Goal: Task Accomplishment & Management: Manage account settings

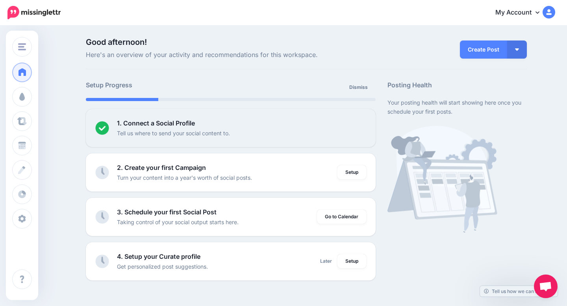
click at [158, 38] on span "Good afternoon!" at bounding box center [231, 42] width 290 height 8
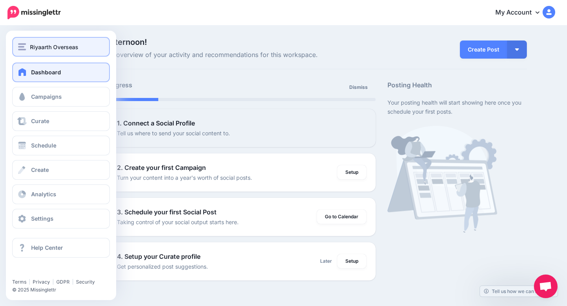
click at [31, 45] on span "Riyaarth Overseas" at bounding box center [54, 47] width 48 height 9
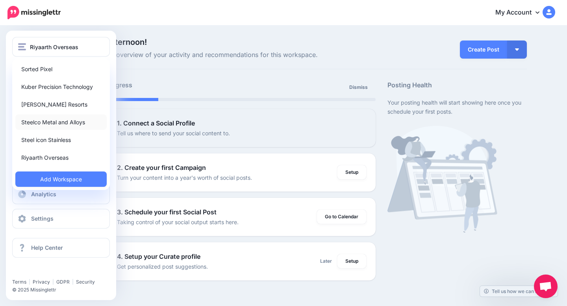
click at [48, 124] on link "Steelco Metal and Alloys" at bounding box center [60, 122] width 91 height 15
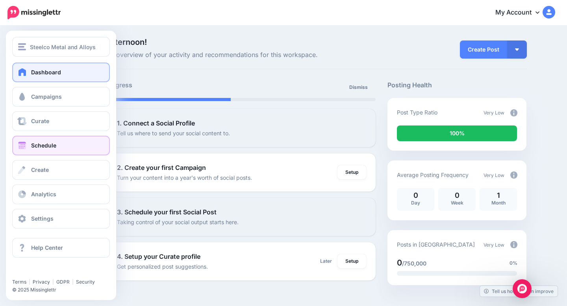
click at [68, 139] on link "Schedule" at bounding box center [61, 146] width 98 height 20
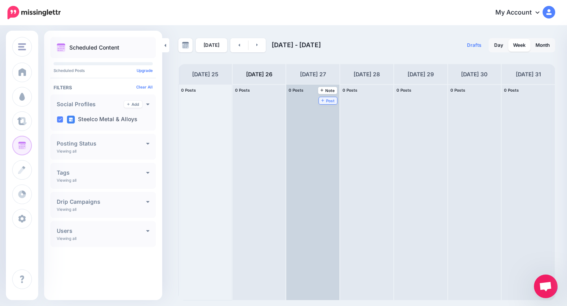
click at [323, 101] on icon at bounding box center [322, 100] width 3 height 4
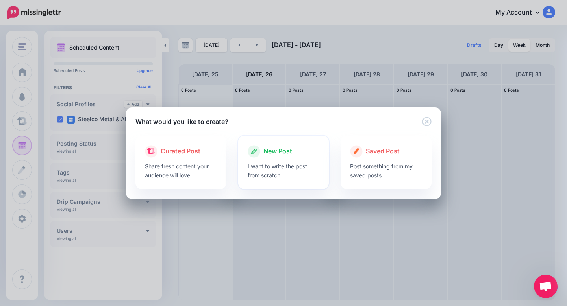
click at [277, 149] on span "New Post" at bounding box center [277, 151] width 29 height 10
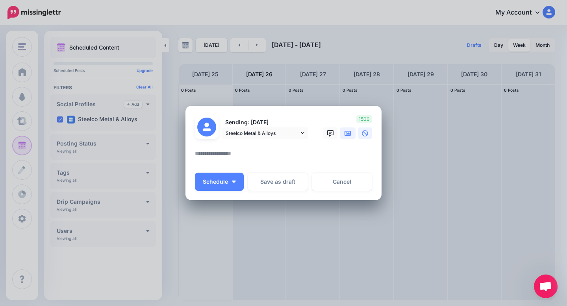
click at [346, 135] on icon at bounding box center [347, 133] width 6 height 5
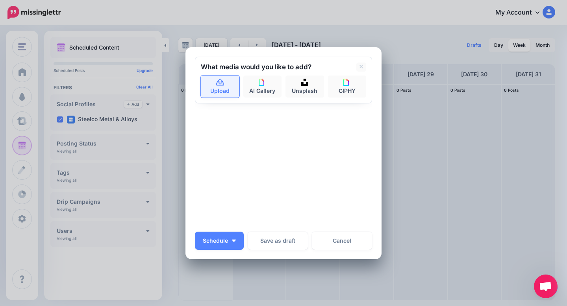
click at [220, 92] on link "Upload" at bounding box center [220, 87] width 39 height 22
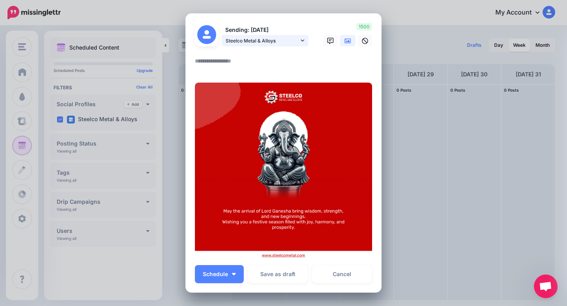
click at [303, 43] on icon at bounding box center [303, 41] width 4 height 6
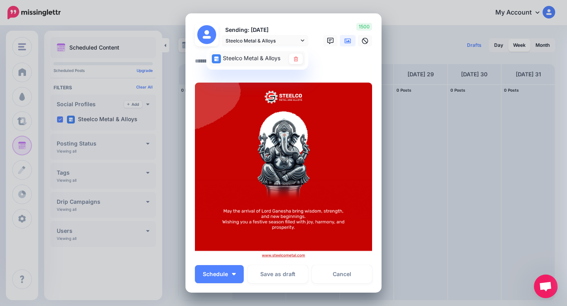
click at [238, 58] on span "Steelco Metal & Alloys" at bounding box center [251, 58] width 57 height 7
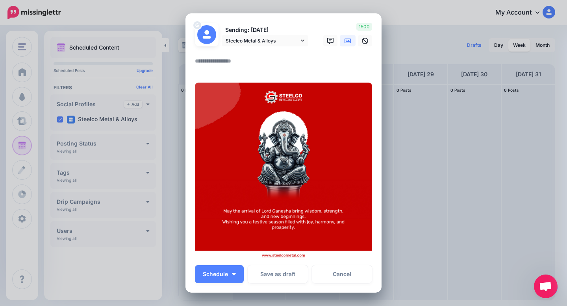
click at [242, 62] on textarea at bounding box center [285, 63] width 181 height 15
click at [223, 60] on textarea at bounding box center [285, 63] width 181 height 15
paste textarea "**********"
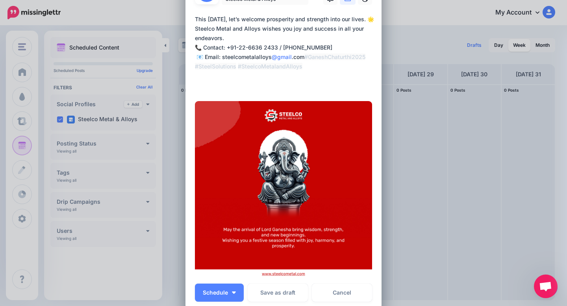
scroll to position [57, 0]
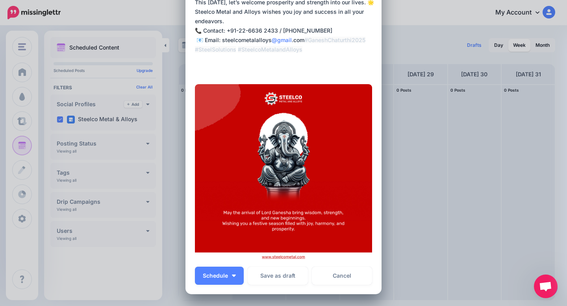
drag, startPoint x: 310, startPoint y: 47, endPoint x: 186, endPoint y: 41, distance: 124.1
click at [186, 41] on div "Loading Sending: 27th Aug Steelco Metal & Alloys" at bounding box center [283, 124] width 196 height 340
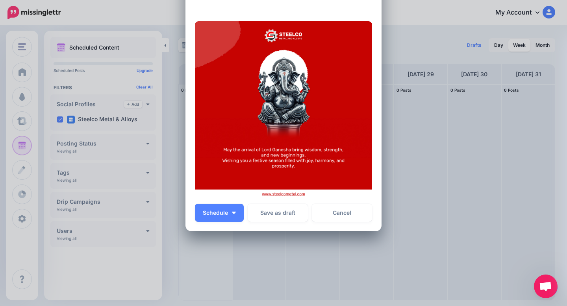
scroll to position [120, 0]
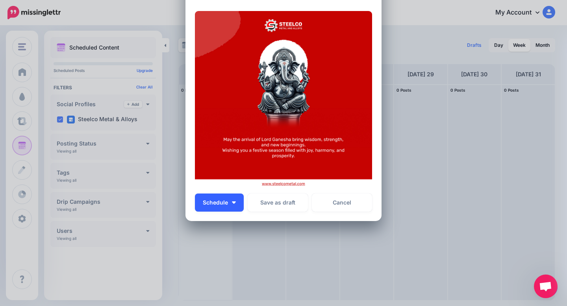
type textarea "**********"
click at [229, 201] on button "Schedule" at bounding box center [219, 203] width 49 height 18
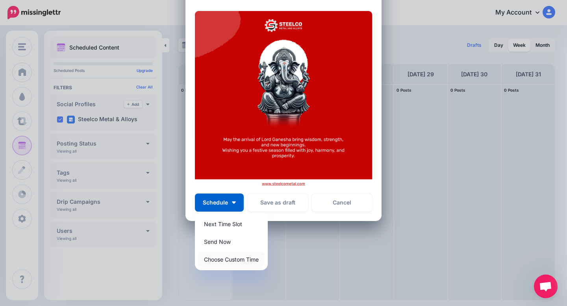
click at [228, 262] on link "Choose Custom Time" at bounding box center [231, 259] width 67 height 15
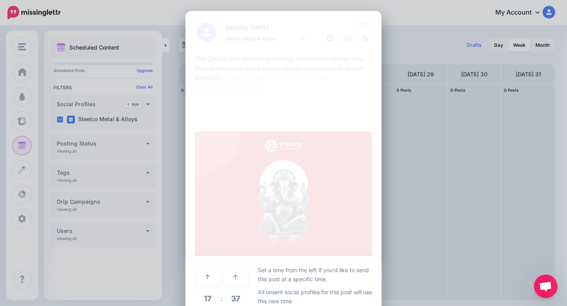
scroll to position [46, 0]
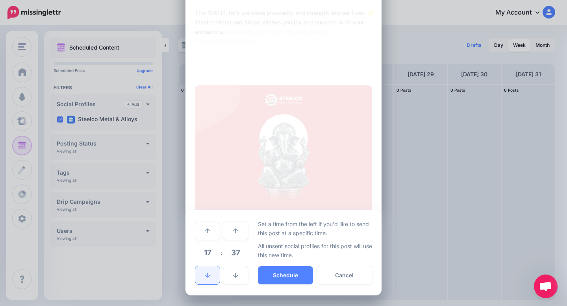
click at [208, 273] on icon at bounding box center [207, 276] width 5 height 6
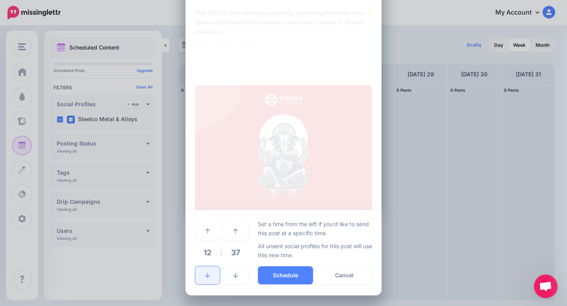
click at [208, 273] on icon at bounding box center [207, 276] width 5 height 6
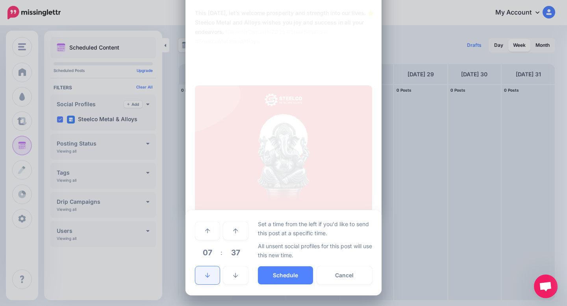
click at [208, 273] on icon at bounding box center [207, 276] width 5 height 6
click at [340, 271] on button "Cancel" at bounding box center [344, 275] width 55 height 18
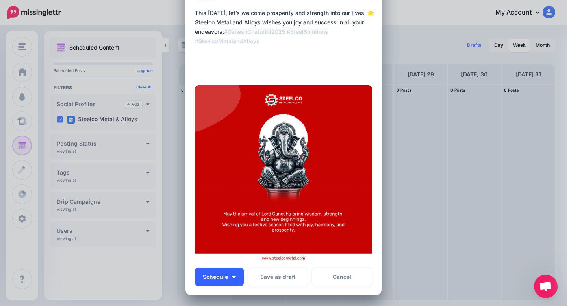
click at [233, 276] on img "button" at bounding box center [234, 277] width 4 height 2
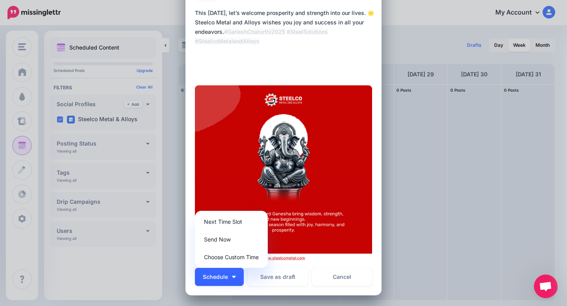
click at [213, 279] on span "Schedule" at bounding box center [215, 277] width 25 height 6
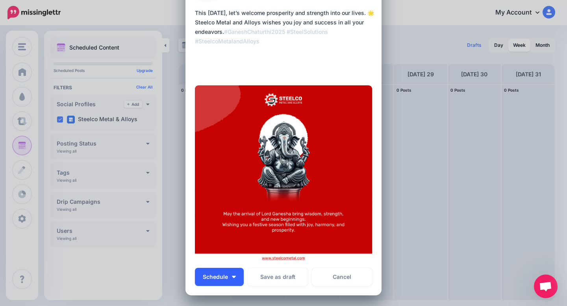
click at [213, 279] on span "Schedule" at bounding box center [215, 277] width 25 height 6
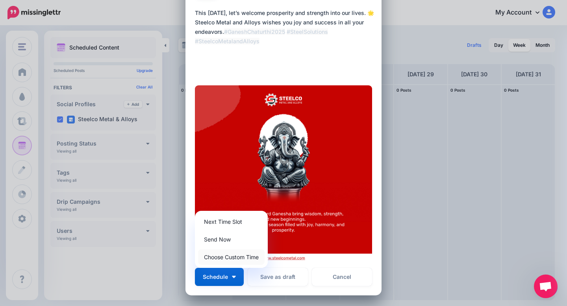
click at [235, 257] on link "Choose Custom Time" at bounding box center [231, 257] width 67 height 15
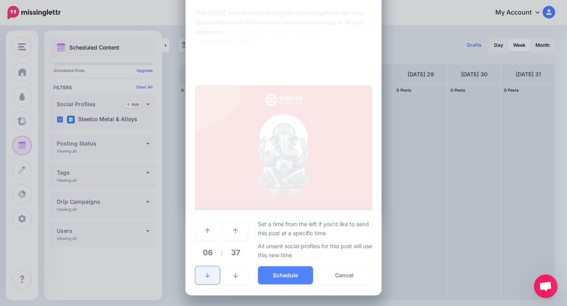
click at [210, 278] on link at bounding box center [207, 275] width 24 height 18
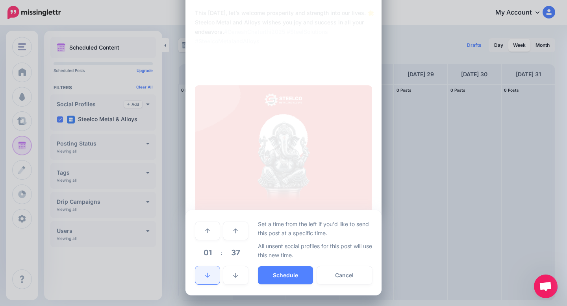
click at [210, 278] on link at bounding box center [207, 275] width 24 height 18
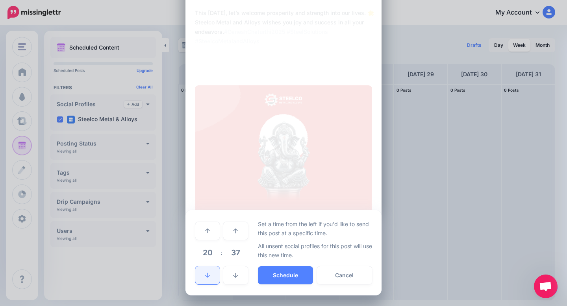
click at [210, 278] on link at bounding box center [207, 275] width 24 height 18
click at [208, 271] on link at bounding box center [207, 275] width 24 height 18
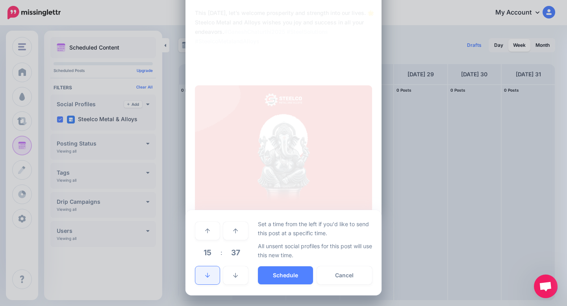
click at [208, 271] on link at bounding box center [207, 275] width 24 height 18
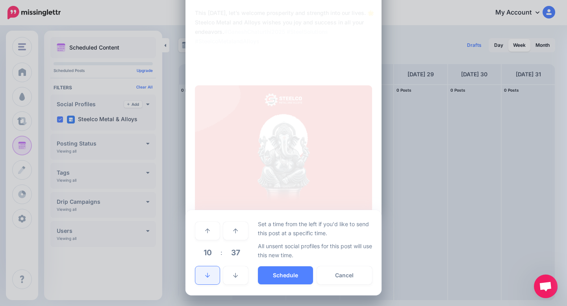
click at [208, 271] on link at bounding box center [207, 275] width 24 height 18
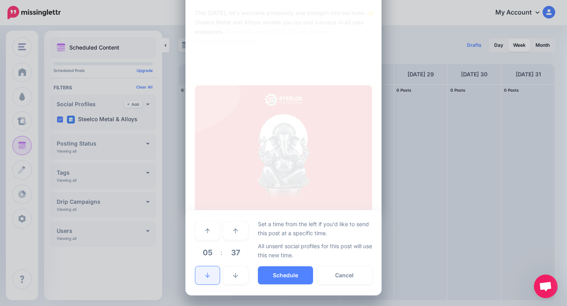
click at [208, 271] on link at bounding box center [207, 275] width 24 height 18
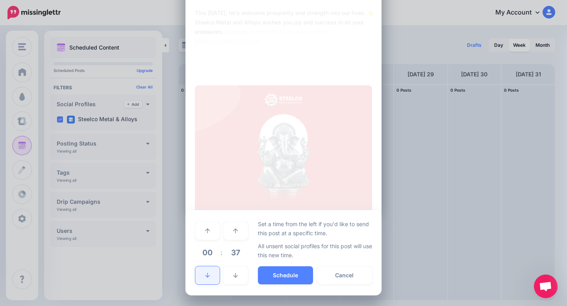
click at [208, 271] on link at bounding box center [207, 275] width 24 height 18
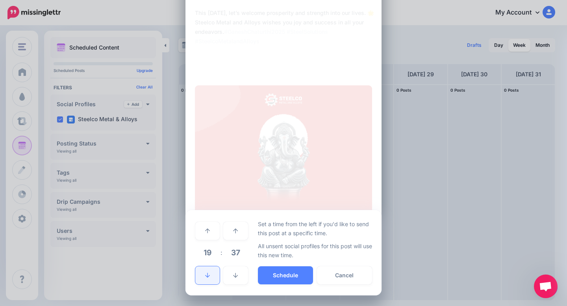
click at [208, 271] on link at bounding box center [207, 275] width 24 height 18
click at [368, 270] on button "Cancel" at bounding box center [344, 275] width 55 height 18
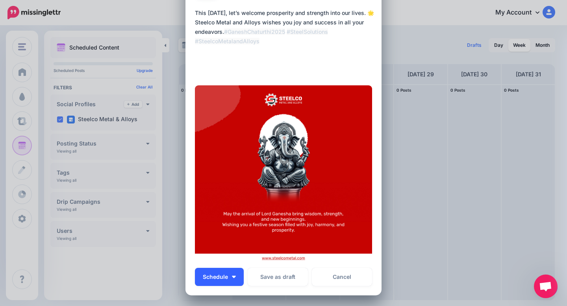
click at [231, 280] on button "Schedule" at bounding box center [219, 277] width 49 height 18
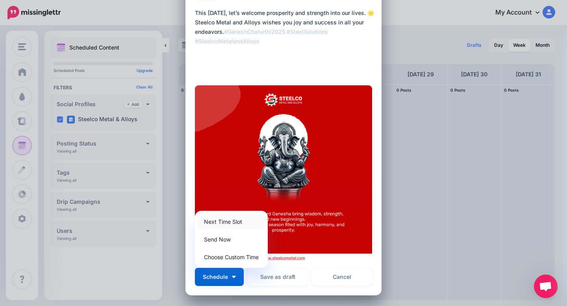
click at [253, 221] on link "Next Time Slot" at bounding box center [231, 221] width 67 height 15
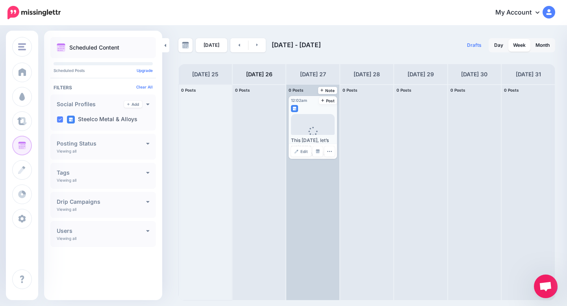
click at [300, 102] on span "12:02am" at bounding box center [299, 100] width 16 height 5
click at [301, 151] on span "Edit" at bounding box center [303, 152] width 7 height 4
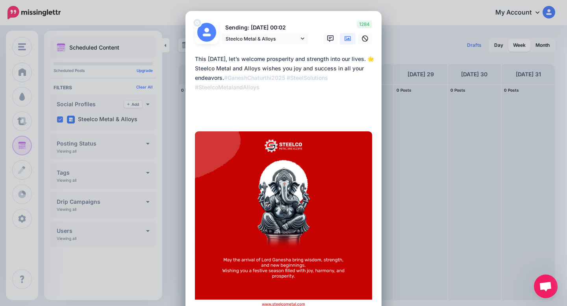
scroll to position [120, 0]
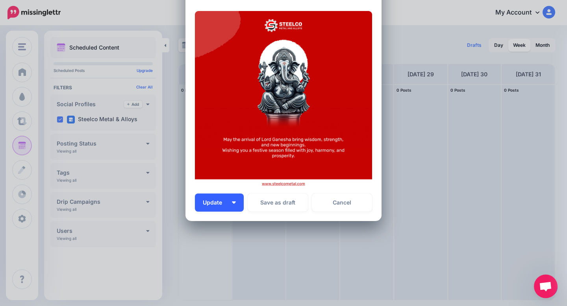
click at [231, 204] on button "Update" at bounding box center [219, 203] width 49 height 18
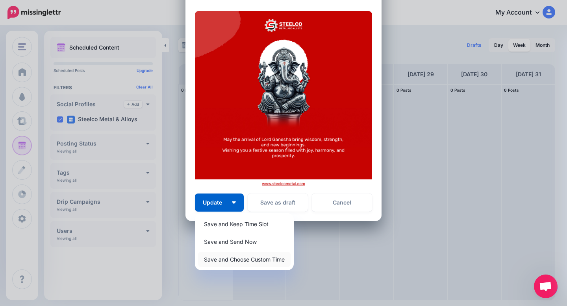
click at [254, 258] on link "Save and Choose Custom Time" at bounding box center [244, 259] width 92 height 15
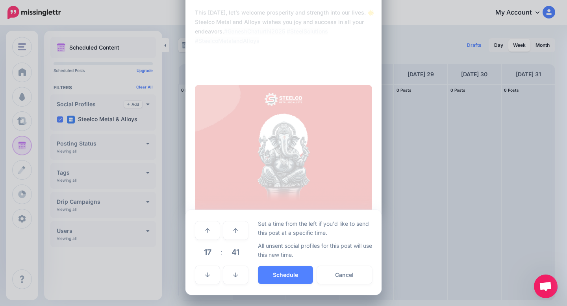
scroll to position [46, 0]
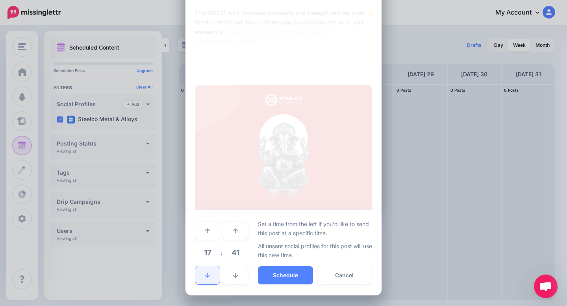
click at [207, 272] on link at bounding box center [207, 275] width 24 height 18
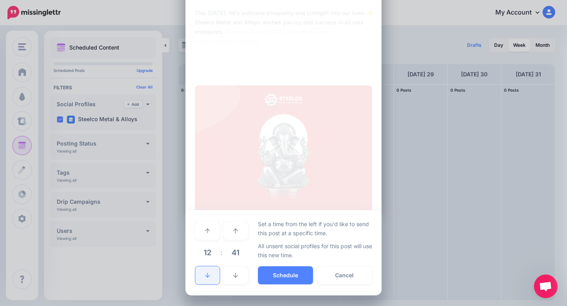
click at [207, 272] on link at bounding box center [207, 275] width 24 height 18
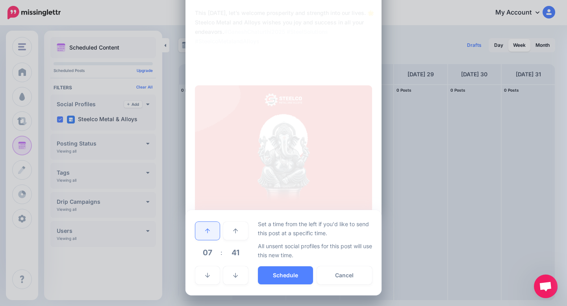
click at [207, 231] on icon at bounding box center [207, 231] width 5 height 5
click at [238, 275] on link at bounding box center [235, 275] width 24 height 18
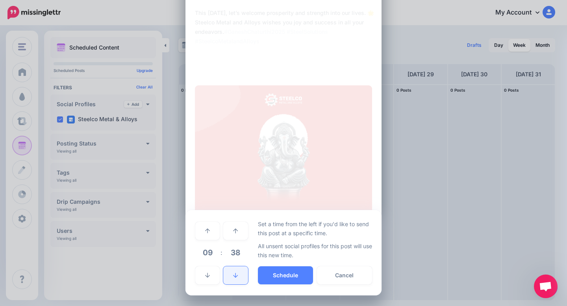
click at [238, 275] on link at bounding box center [235, 275] width 24 height 18
click at [238, 238] on link at bounding box center [235, 231] width 24 height 18
click at [238, 281] on link at bounding box center [235, 275] width 24 height 18
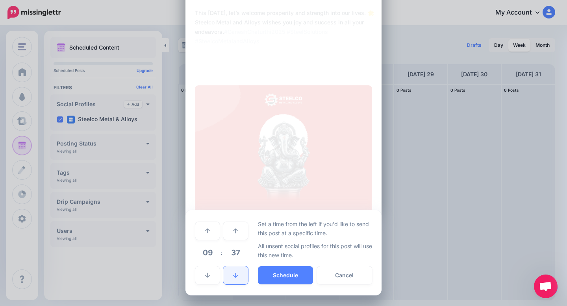
click at [238, 281] on link at bounding box center [235, 275] width 24 height 18
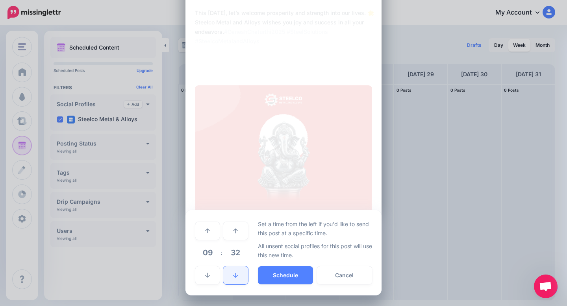
click at [238, 281] on link at bounding box center [235, 275] width 24 height 18
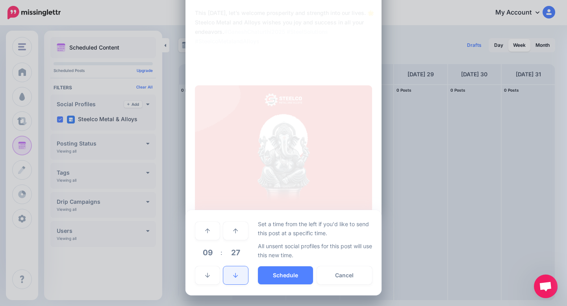
click at [238, 281] on link at bounding box center [235, 275] width 24 height 18
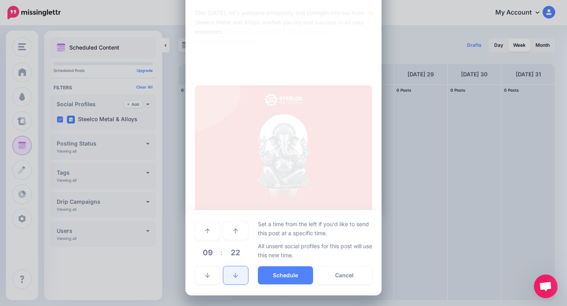
click at [238, 281] on link at bounding box center [235, 275] width 24 height 18
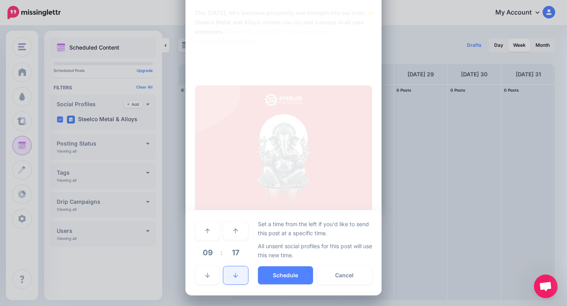
click at [238, 281] on link at bounding box center [235, 275] width 24 height 18
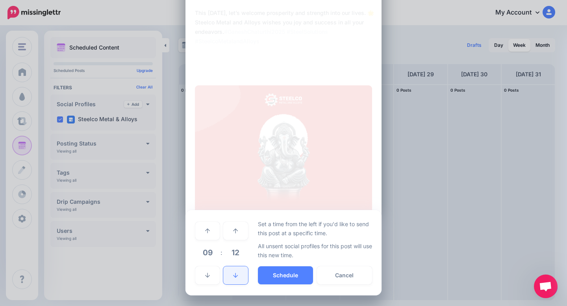
click at [238, 281] on link at bounding box center [235, 275] width 24 height 18
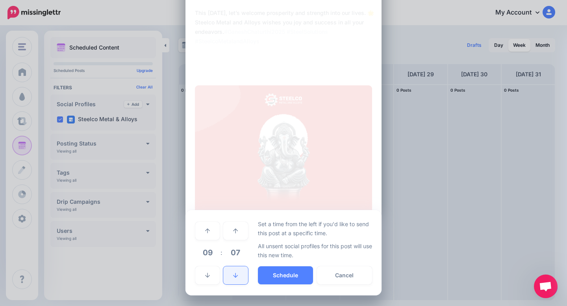
click at [238, 281] on link at bounding box center [235, 275] width 24 height 18
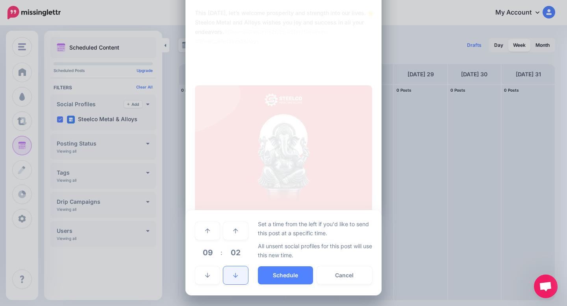
click at [238, 281] on link at bounding box center [235, 275] width 24 height 18
click at [287, 277] on button "Schedule" at bounding box center [285, 275] width 55 height 18
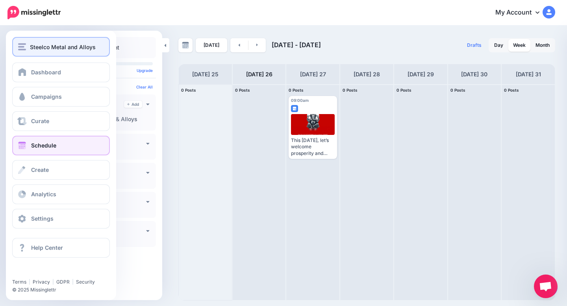
click at [22, 50] on img "button" at bounding box center [22, 46] width 8 height 7
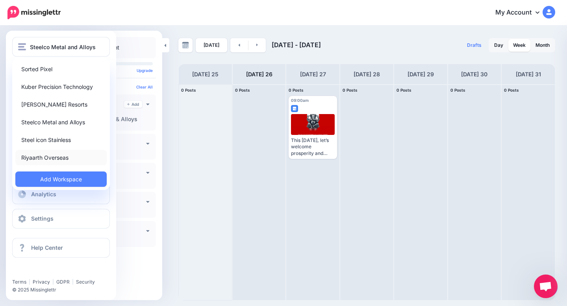
click at [54, 155] on link "Riyaarth Overseas" at bounding box center [60, 157] width 91 height 15
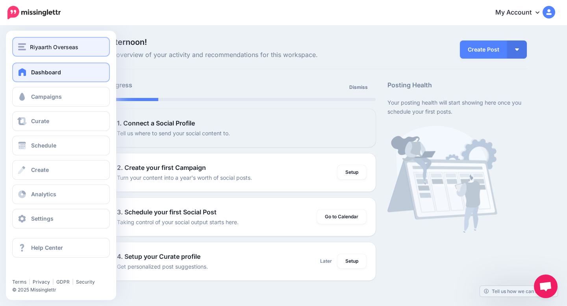
click at [29, 48] on div "Riyaarth Overseas" at bounding box center [61, 47] width 86 height 9
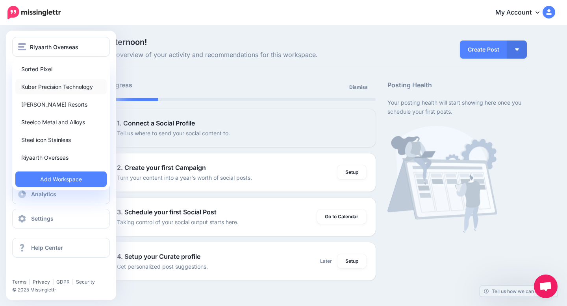
click at [48, 85] on link "Kuber Precision Technology" at bounding box center [60, 86] width 91 height 15
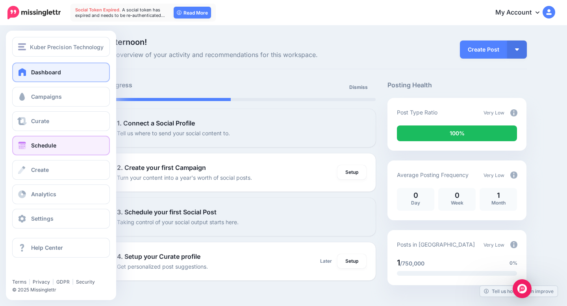
click at [33, 146] on span "Schedule" at bounding box center [43, 145] width 25 height 7
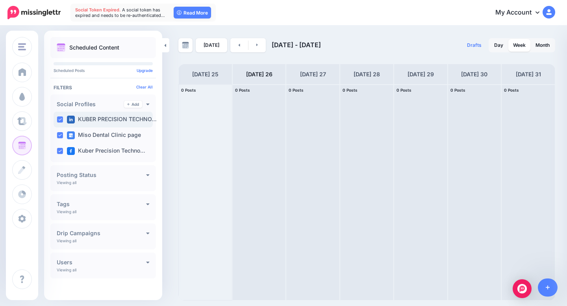
click at [59, 121] on ins at bounding box center [60, 119] width 6 height 6
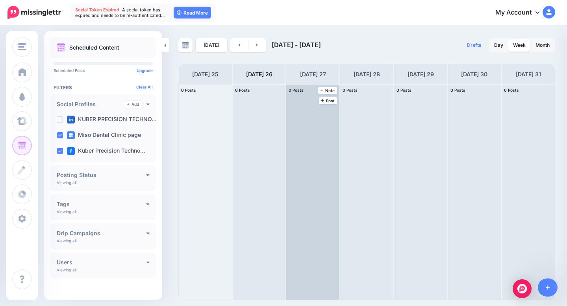
click at [305, 118] on div at bounding box center [312, 193] width 53 height 216
click at [326, 100] on span "Post" at bounding box center [328, 101] width 14 height 4
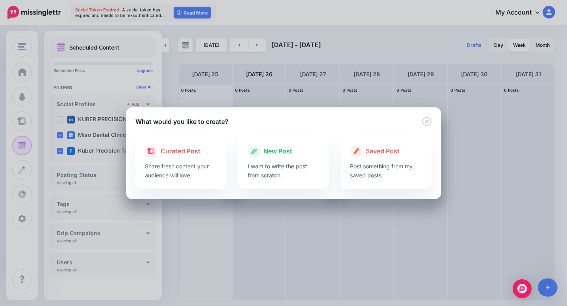
click at [257, 106] on div "What would you like to create? Loading Loading Curated Post Share fresh content…" at bounding box center [283, 153] width 567 height 306
click at [426, 123] on icon "Close" at bounding box center [426, 121] width 9 height 9
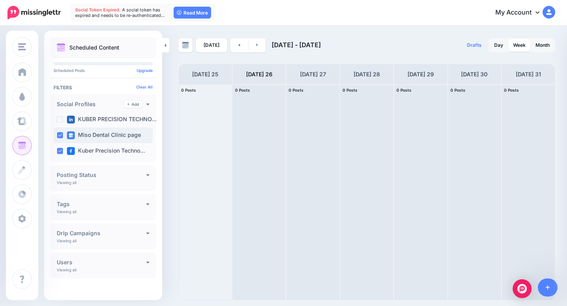
click at [115, 137] on label "Miso Dental Clinic page" at bounding box center [104, 135] width 74 height 8
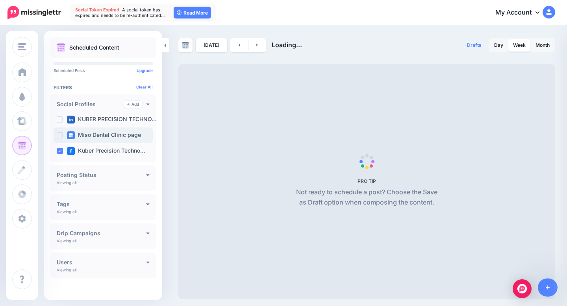
click at [115, 137] on label "Miso Dental Clinic page" at bounding box center [104, 135] width 74 height 8
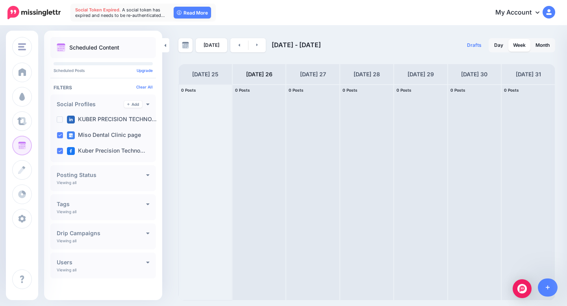
click at [99, 47] on p "Scheduled Content" at bounding box center [94, 48] width 50 height 6
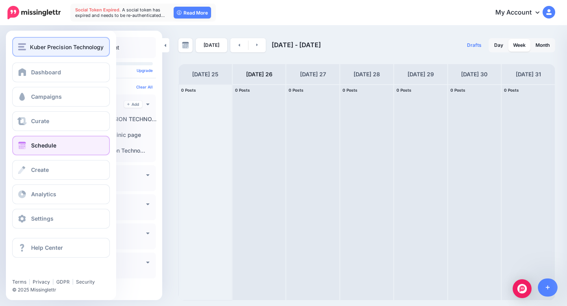
click at [25, 45] on img "button" at bounding box center [22, 46] width 8 height 7
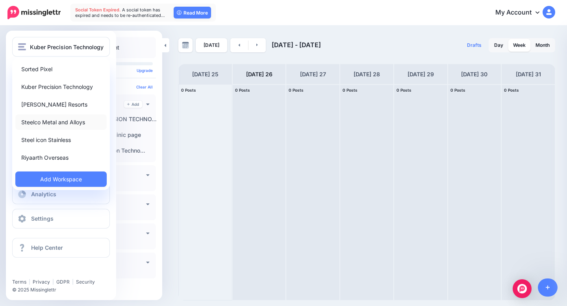
click at [58, 122] on link "Steelco Metal and Alloys" at bounding box center [60, 122] width 91 height 15
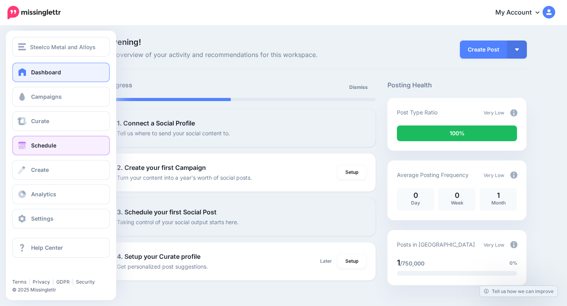
click at [45, 152] on link "Schedule" at bounding box center [61, 146] width 98 height 20
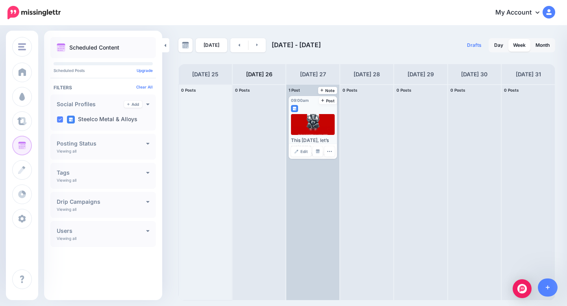
click at [306, 121] on div at bounding box center [313, 124] width 44 height 21
click at [299, 150] on link "Edit" at bounding box center [301, 151] width 20 height 10
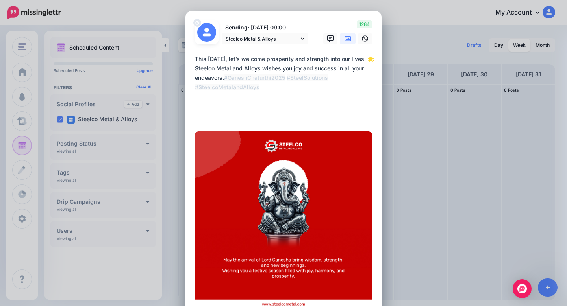
click at [174, 116] on div "Edit Post Loading Sending: [DATE] 09:00 Steelco Metal & Alloys [DATE] 09:00" at bounding box center [283, 153] width 567 height 306
click at [422, 135] on div "Edit Post Loading Sending: [DATE] 09:00 Steelco Metal & Alloys [DATE] 09:00" at bounding box center [283, 153] width 567 height 306
click at [388, 8] on div "Edit Post Loading Sending: [DATE] 09:00 Steelco Metal & Alloys [DATE] 09:00" at bounding box center [283, 153] width 567 height 306
click at [167, 5] on div "Edit Post Loading Sending: [DATE] 09:00 Steelco Metal & Alloys [DATE] 09:00" at bounding box center [283, 153] width 567 height 306
click at [163, 23] on div "Edit Post Loading Sending: [DATE] 09:00 Steelco Metal & Alloys [DATE] 09:00" at bounding box center [283, 153] width 567 height 306
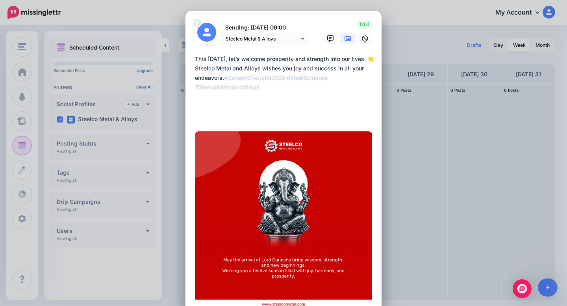
click at [163, 23] on div "Edit Post Loading Sending: [DATE] 09:00 Steelco Metal & Alloys [DATE] 09:00" at bounding box center [283, 153] width 567 height 306
click at [187, 98] on div "Loading Sending: [DATE] 09:00 Steelco Metal & Alloys" at bounding box center [283, 176] width 196 height 331
click at [174, 85] on div "Edit Post Loading Sending: [DATE] 09:00 Steelco Metal & Alloys [DATE] 09:00" at bounding box center [283, 153] width 567 height 306
click at [375, 146] on div "Loading Sending: [DATE] 09:00 Steelco Metal & Alloys" at bounding box center [283, 176] width 196 height 331
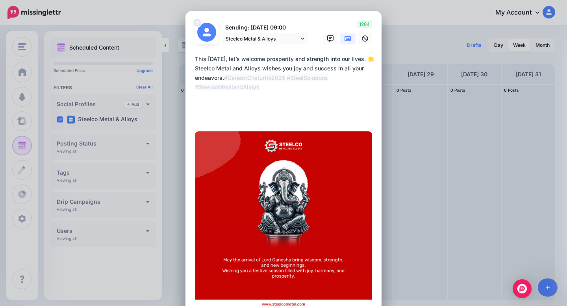
click at [431, 187] on div "Edit Post Loading Sending: [DATE] 09:00 Steelco Metal & Alloys [DATE] 09:00" at bounding box center [283, 153] width 567 height 306
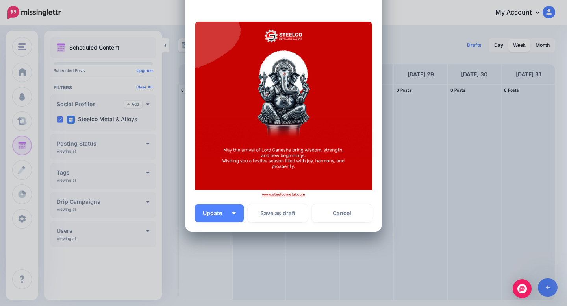
scroll to position [120, 0]
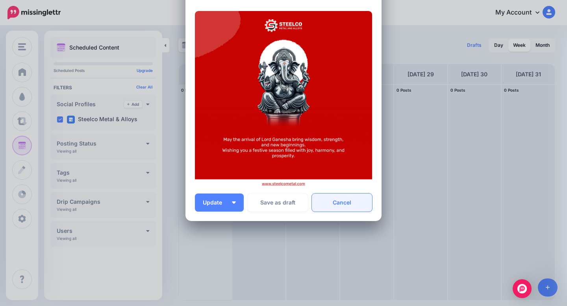
click at [335, 206] on link "Cancel" at bounding box center [342, 203] width 60 height 18
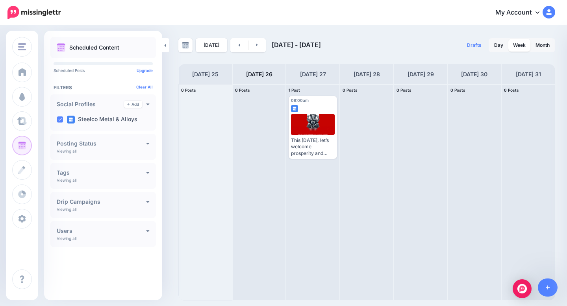
scroll to position [0, 0]
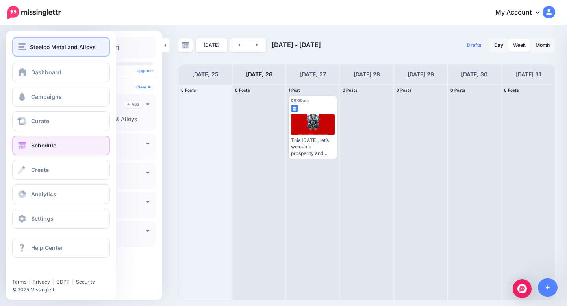
click at [20, 50] on div "Steelco Metal and Alloys" at bounding box center [61, 47] width 86 height 9
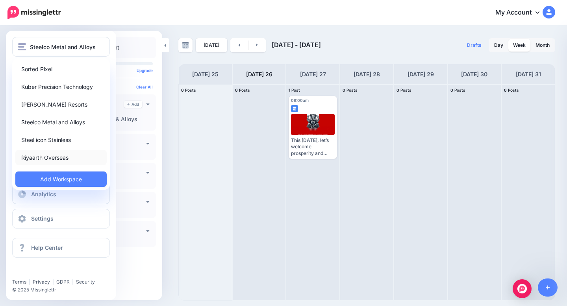
click at [55, 155] on link "Riyaarth Overseas" at bounding box center [60, 157] width 91 height 15
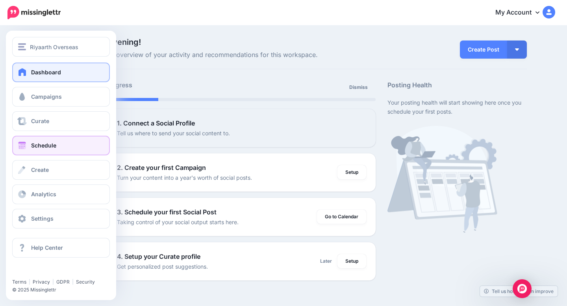
click at [50, 147] on span "Schedule" at bounding box center [43, 145] width 25 height 7
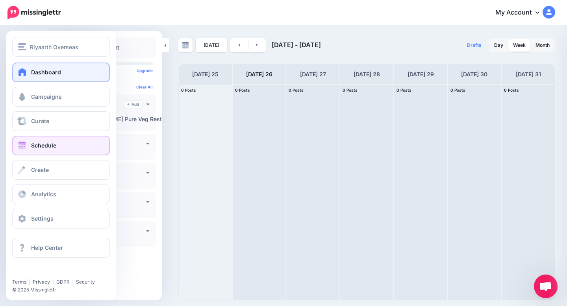
click at [79, 67] on link "Dashboard" at bounding box center [61, 73] width 98 height 20
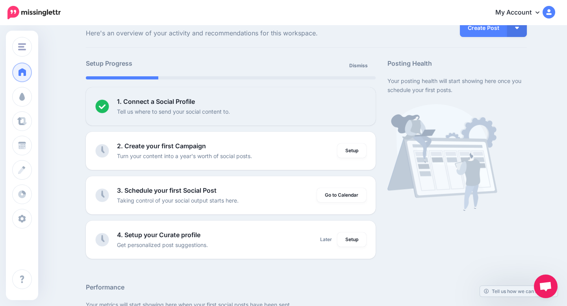
scroll to position [21, 0]
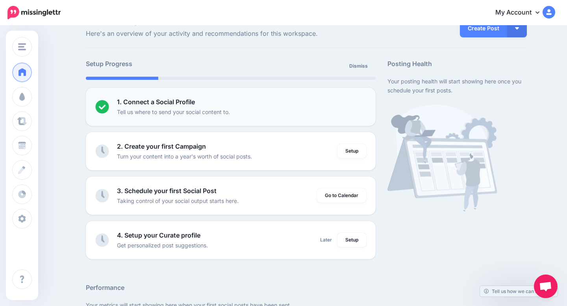
click at [194, 118] on li "1. Connect a Social Profile Tell us where to send your social content to. Setup" at bounding box center [231, 107] width 290 height 38
click at [205, 108] on p "Tell us where to send your social content to." at bounding box center [173, 111] width 113 height 9
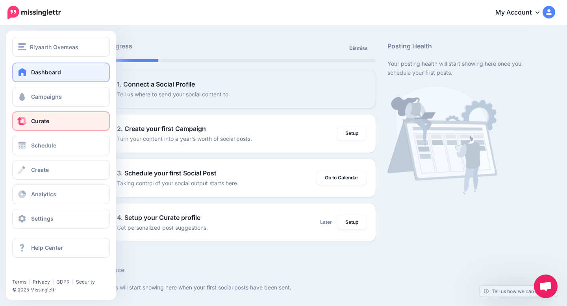
scroll to position [0, 0]
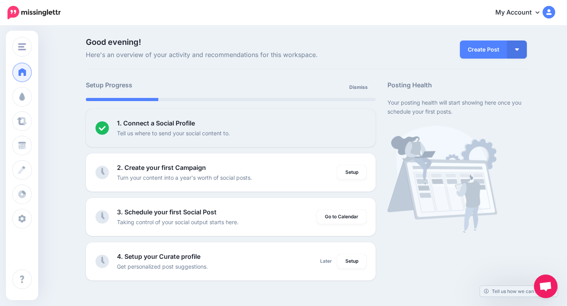
click at [540, 13] on link "My Account" at bounding box center [521, 12] width 68 height 19
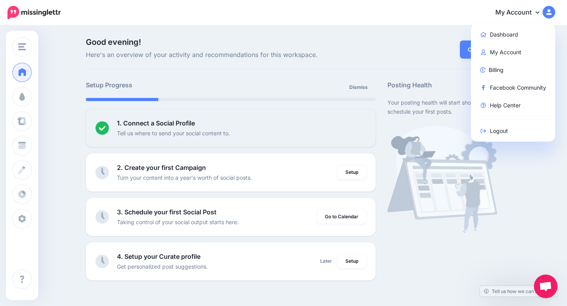
click at [401, 47] on div "Create Post Create Post Create Campaign Promote Post" at bounding box center [456, 49] width 151 height 22
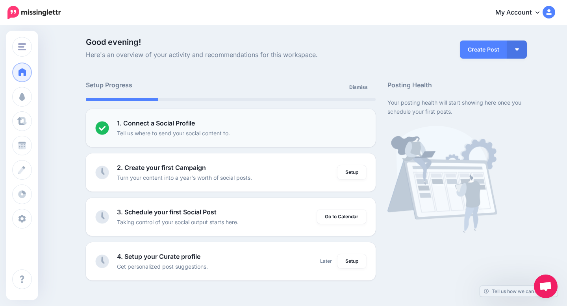
click at [140, 124] on b "1. Connect a Social Profile" at bounding box center [156, 123] width 78 height 8
click at [161, 128] on p "1. Connect a Social Profile" at bounding box center [156, 123] width 78 height 10
click at [125, 140] on li "1. Connect a Social Profile Tell us where to send your social content to. Setup" at bounding box center [231, 128] width 290 height 38
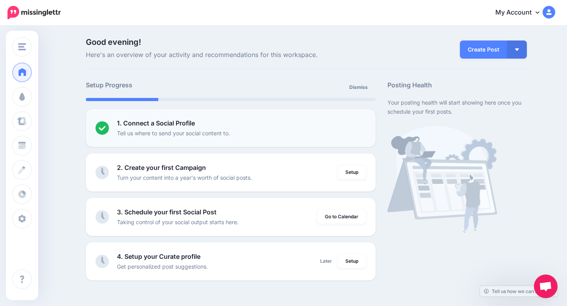
click at [220, 131] on p "Tell us where to send your social content to." at bounding box center [173, 133] width 113 height 9
click at [303, 132] on div "1. Connect a Social Profile Tell us where to send your social content to." at bounding box center [242, 127] width 250 height 19
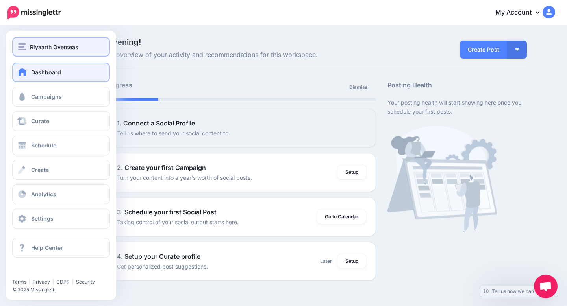
click at [33, 39] on button "Riyaarth Overseas" at bounding box center [61, 47] width 98 height 20
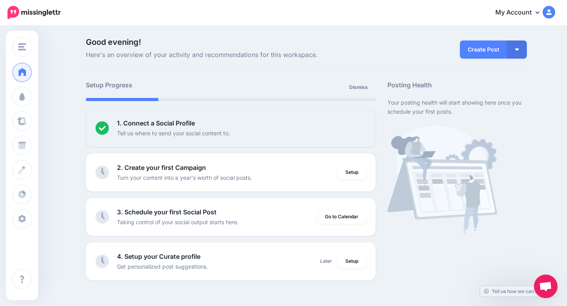
click at [174, 43] on span "Good evening!" at bounding box center [231, 42] width 290 height 8
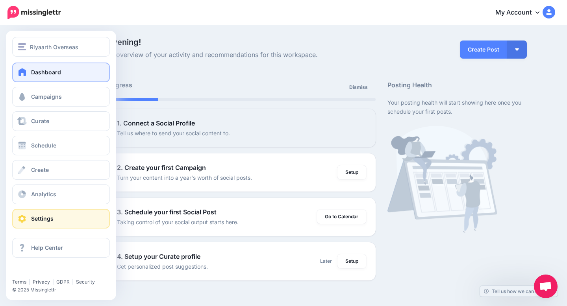
click at [85, 216] on link "Settings" at bounding box center [61, 219] width 98 height 20
click at [94, 217] on link "Settings" at bounding box center [61, 219] width 98 height 20
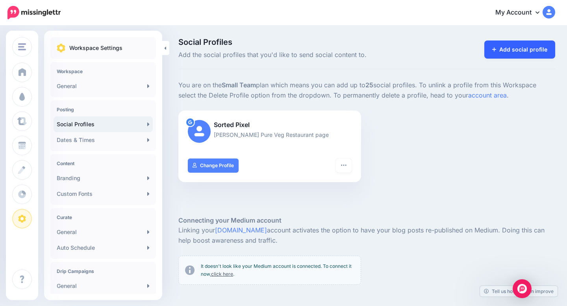
click at [538, 47] on link "Add social profile" at bounding box center [519, 50] width 71 height 18
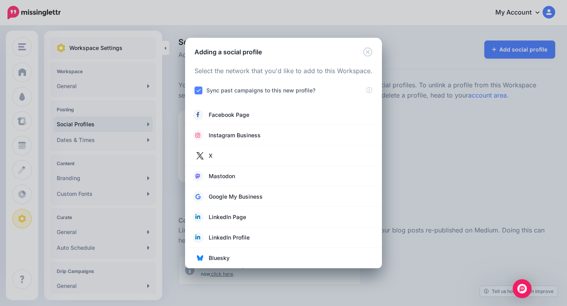
click at [446, 129] on div "Adding a social profile Loading Select the network that you'd like to add to th…" at bounding box center [283, 153] width 567 height 306
